Goal: Task Accomplishment & Management: Use online tool/utility

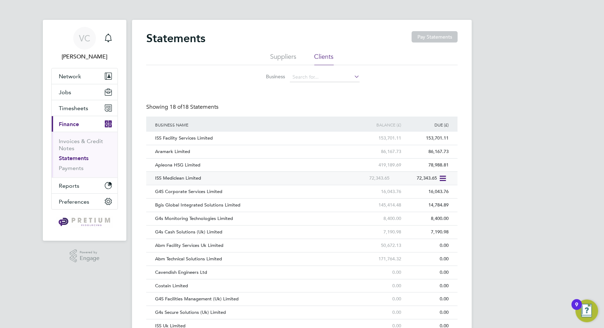
click at [444, 176] on icon at bounding box center [442, 178] width 7 height 9
click at [434, 196] on li "Download statement" at bounding box center [417, 195] width 56 height 10
click at [79, 110] on span "Timesheets" at bounding box center [73, 108] width 29 height 7
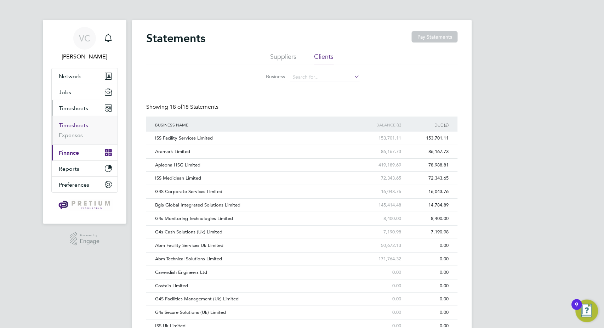
click at [78, 125] on link "Timesheets" at bounding box center [73, 125] width 29 height 7
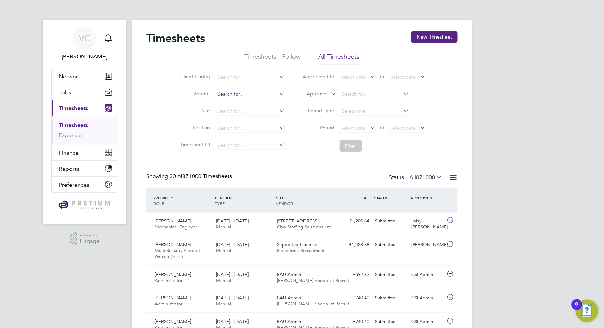
click at [255, 92] on input at bounding box center [250, 94] width 70 height 10
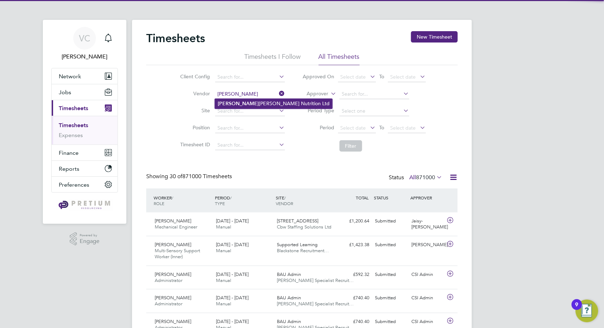
click at [270, 103] on li "[PERSON_NAME] Nutrition Ltd" at bounding box center [274, 104] width 118 height 10
type input "[PERSON_NAME] Nutrition Ltd"
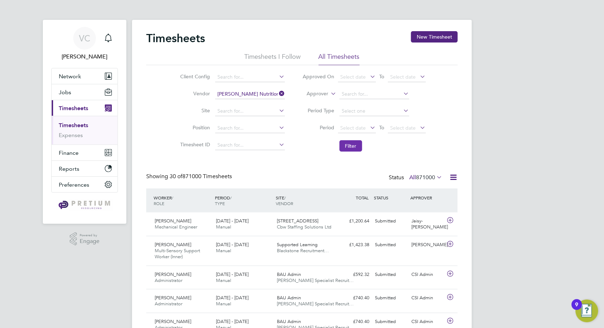
click at [343, 146] on button "Filter" at bounding box center [351, 145] width 23 height 11
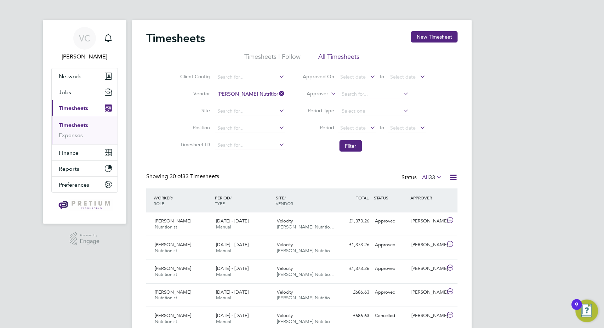
click at [453, 179] on icon at bounding box center [453, 177] width 9 height 9
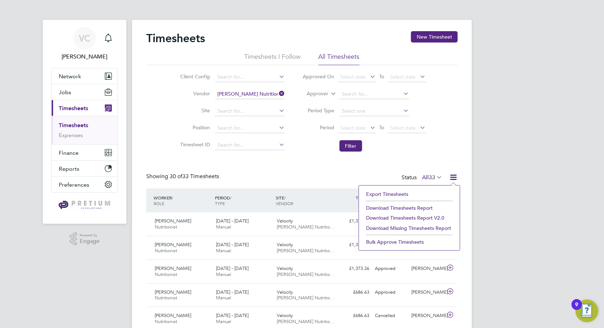
click at [424, 208] on li "Download Timesheets Report" at bounding box center [410, 208] width 94 height 10
